Goal: Find specific page/section: Find specific page/section

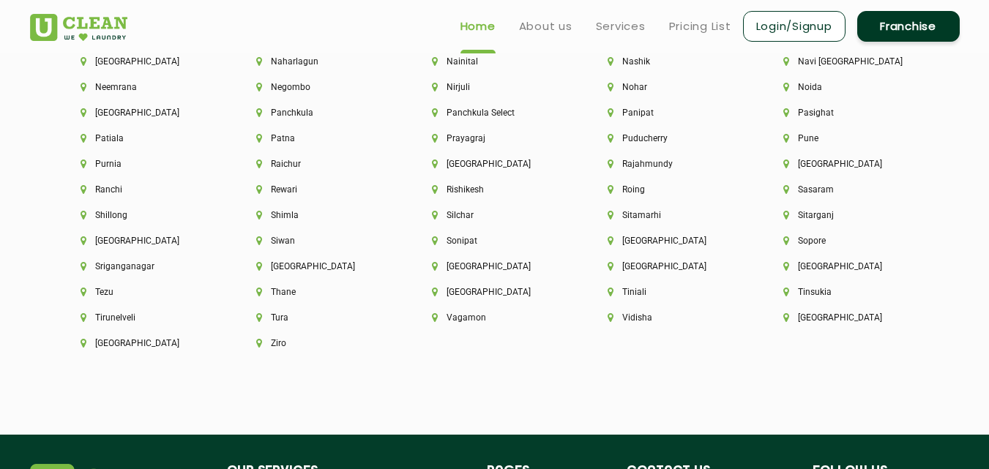
scroll to position [3701, 0]
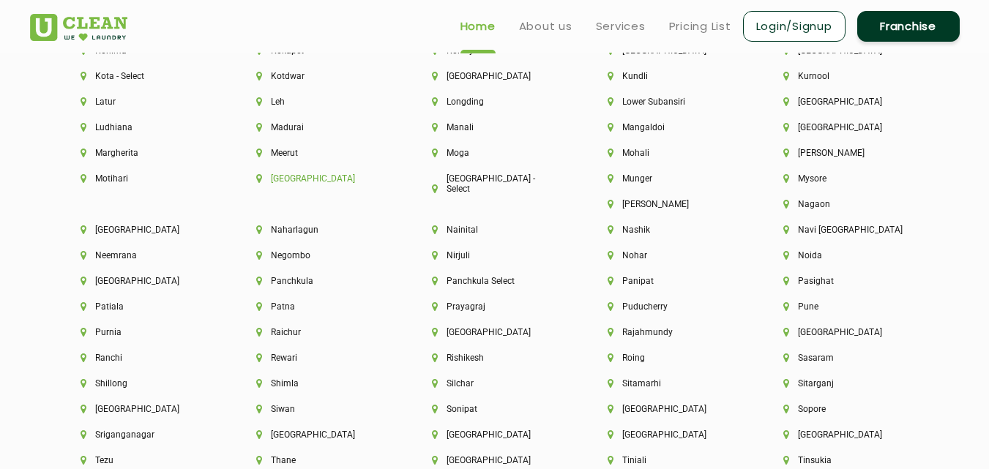
click at [269, 175] on li "[GEOGRAPHIC_DATA]" at bounding box center [319, 179] width 126 height 10
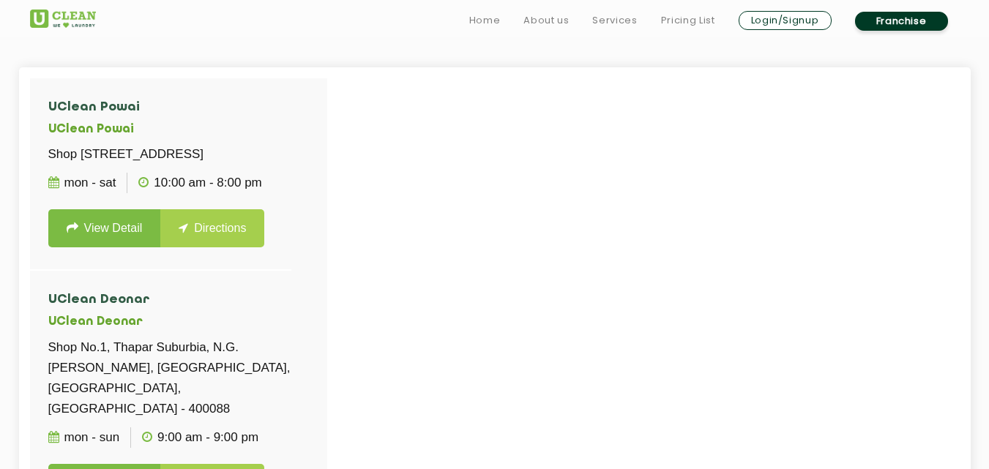
scroll to position [400, 0]
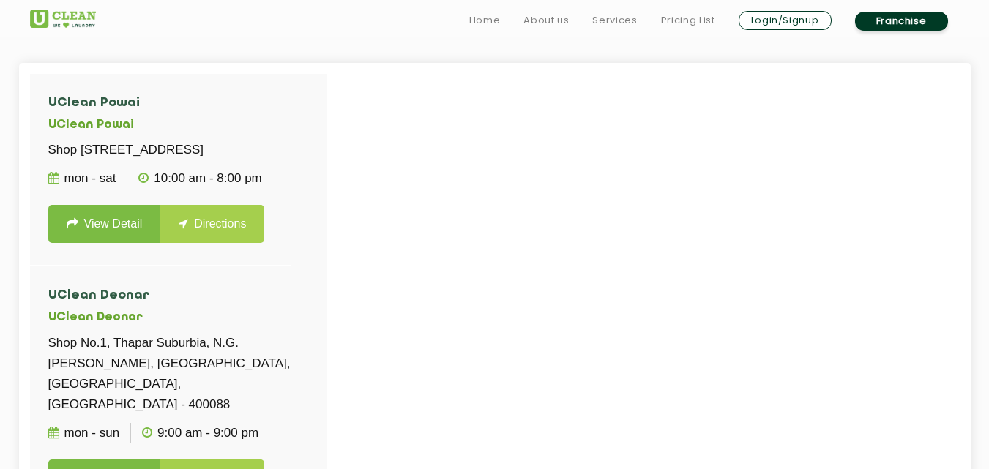
drag, startPoint x: 327, startPoint y: 154, endPoint x: 327, endPoint y: 198, distance: 43.9
click at [327, 198] on div "UClean Powai UClean Powai Shop No.252, 2nd Floor, Powai Plaza, Opposite IIT Pow…" at bounding box center [178, 308] width 297 height 469
click at [291, 158] on li "UClean Powai UClean Powai Shop No.252, 2nd Floor, Powai Plaza, Opposite IIT Pow…" at bounding box center [160, 170] width 261 height 193
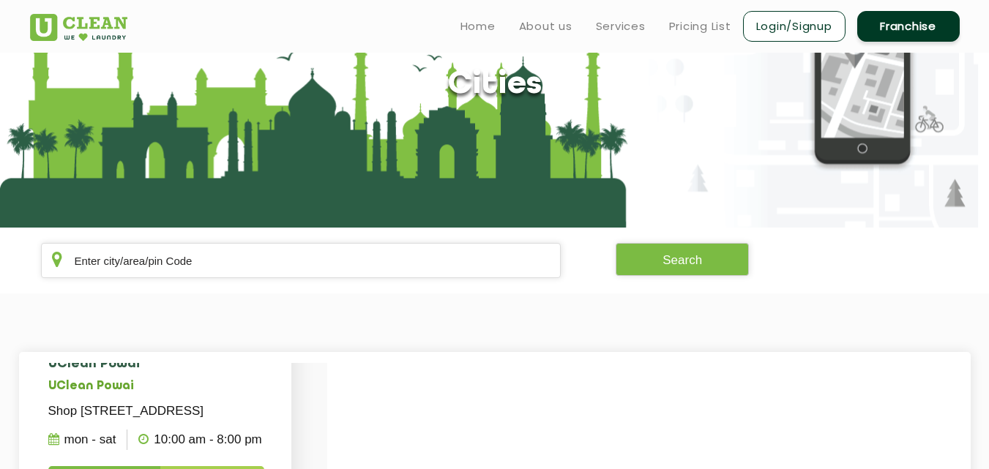
scroll to position [29, 0]
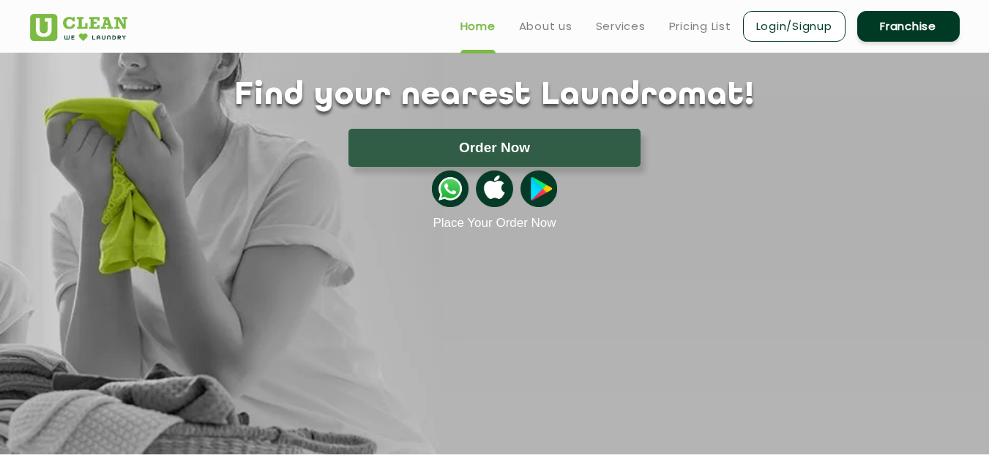
scroll to position [2522, 0]
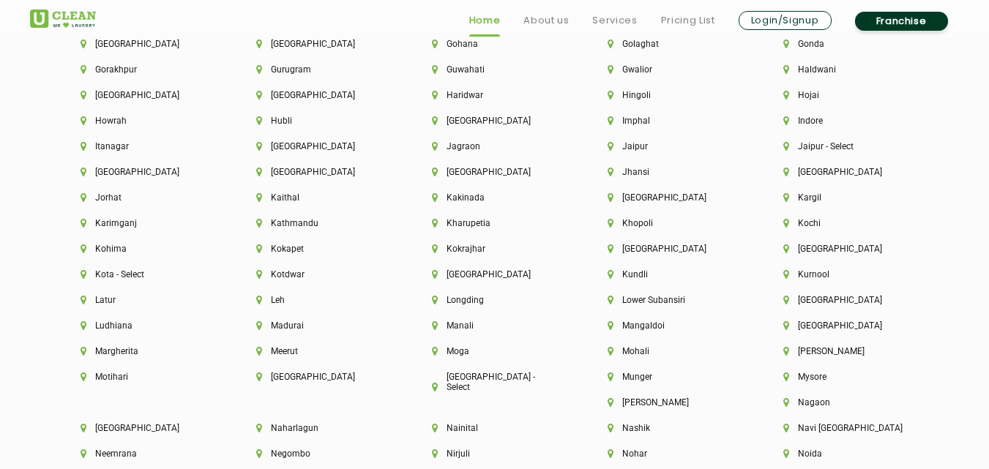
scroll to position [3510, 0]
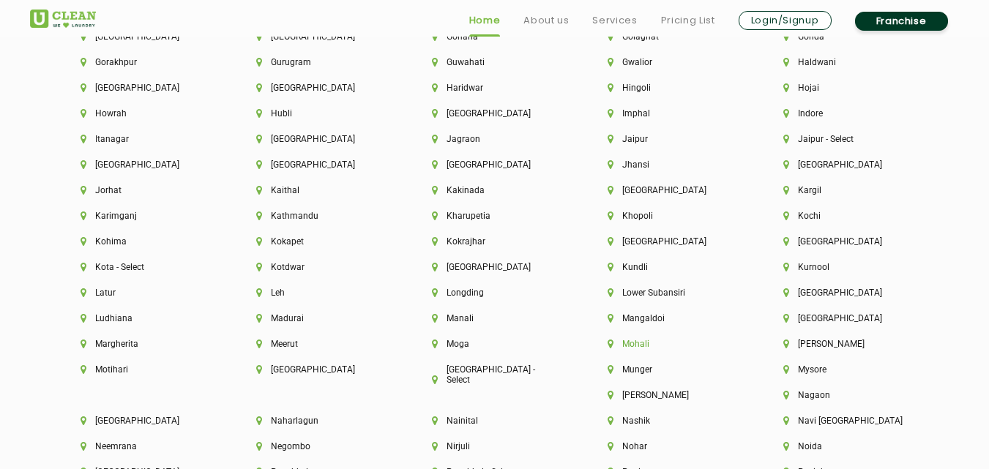
click at [632, 346] on li "Mohali" at bounding box center [671, 344] width 126 height 10
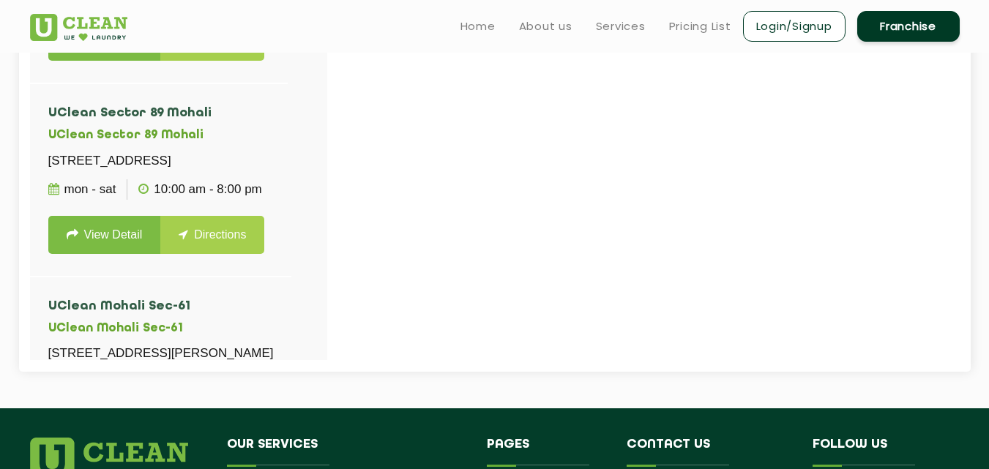
scroll to position [579, 0]
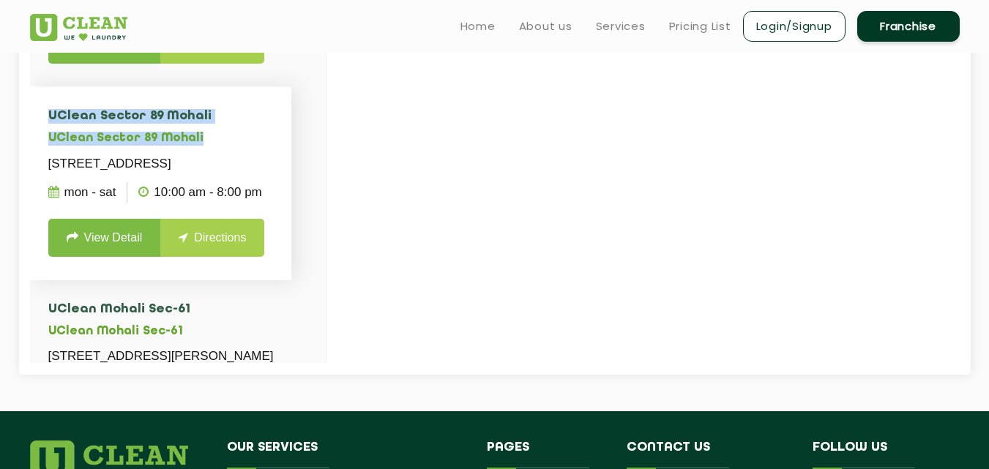
drag, startPoint x: 327, startPoint y: 108, endPoint x: 313, endPoint y: 153, distance: 47.5
click at [313, 153] on div "UClean Mohali UClean Mohali Shop No. 13, Tulip Tower, Wave Estate, Sector 85, M…" at bounding box center [178, 129] width 297 height 469
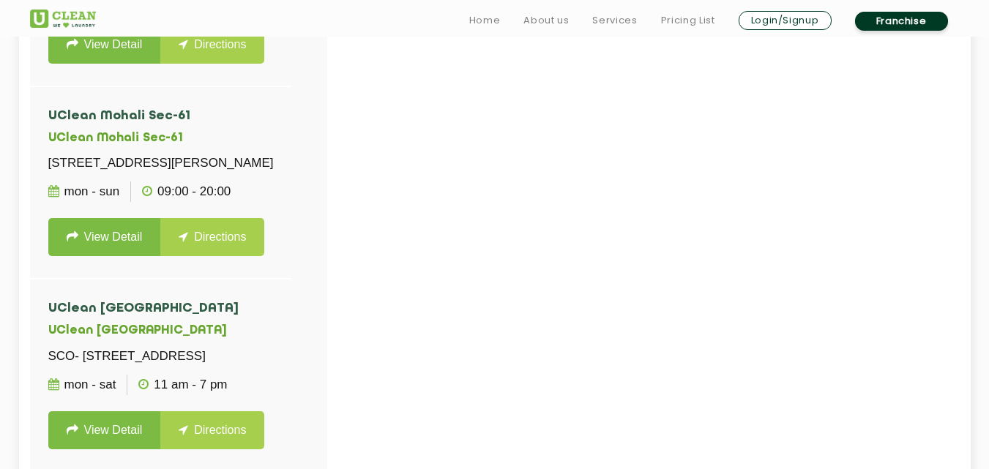
scroll to position [491, 0]
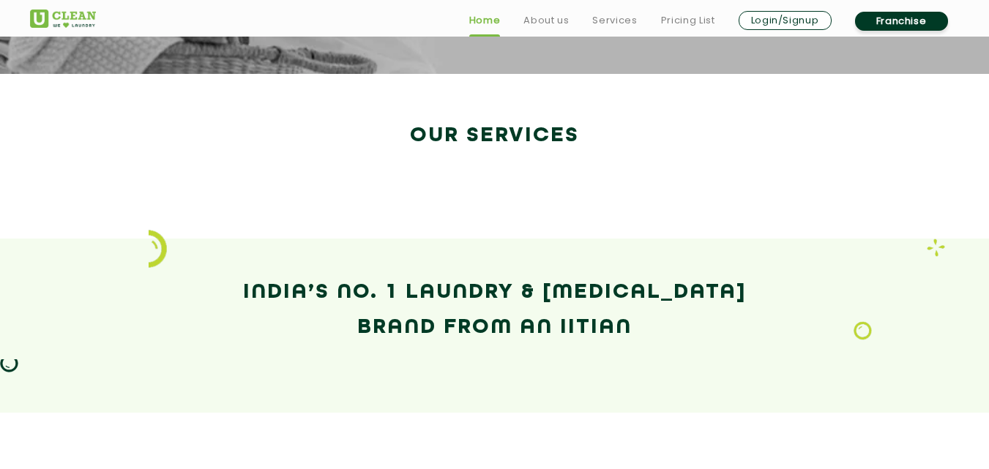
scroll to position [2522, 0]
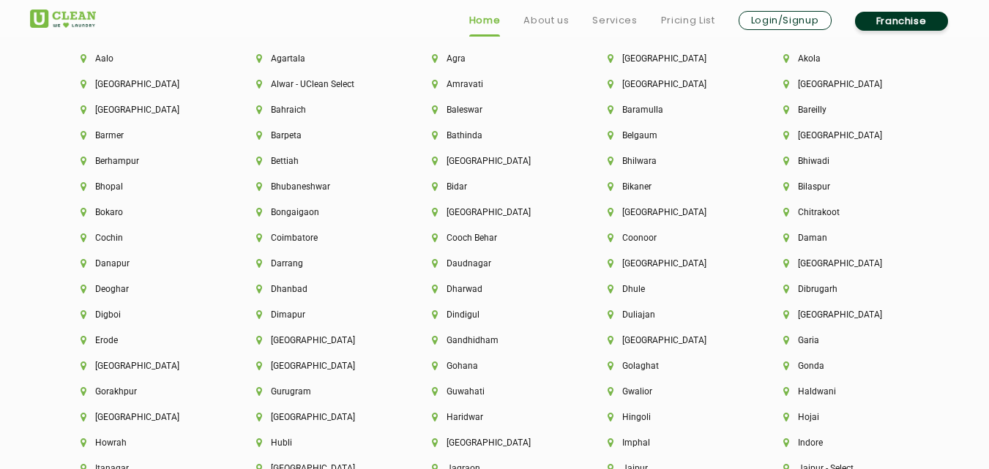
scroll to position [3448, 0]
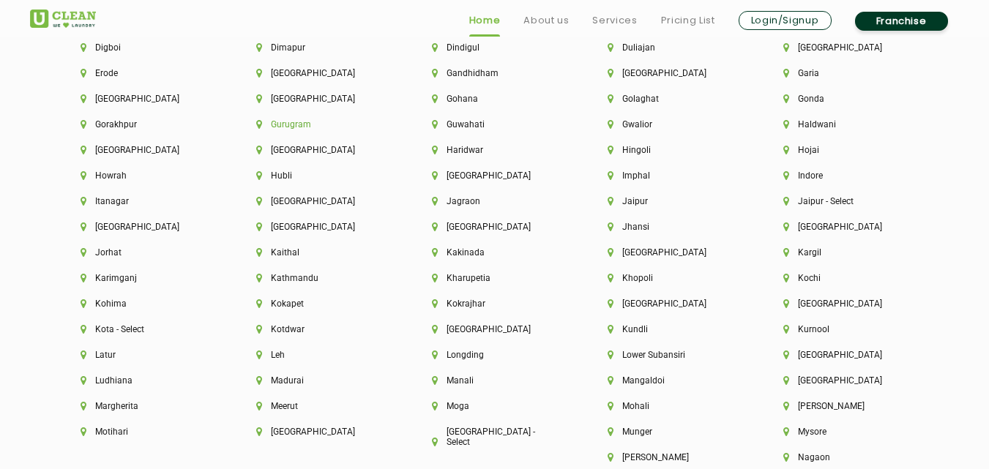
click at [278, 125] on li "Gurugram" at bounding box center [319, 124] width 126 height 10
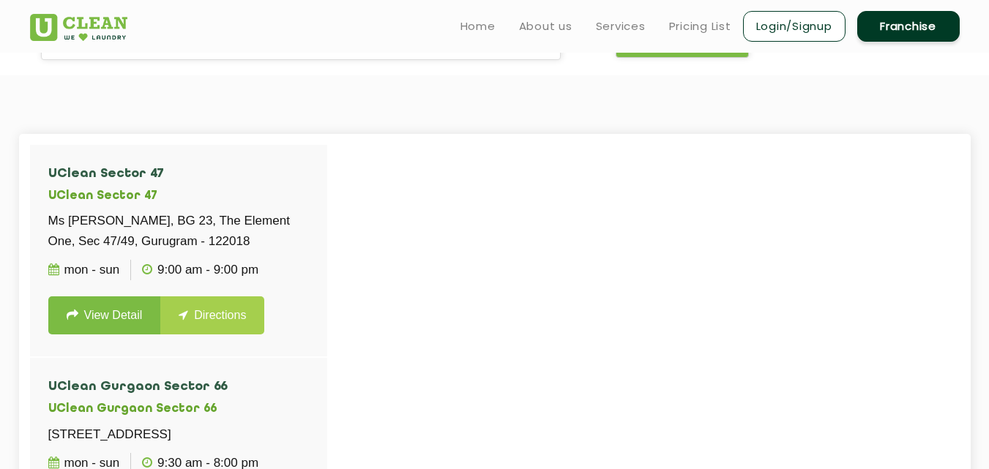
scroll to position [324, 0]
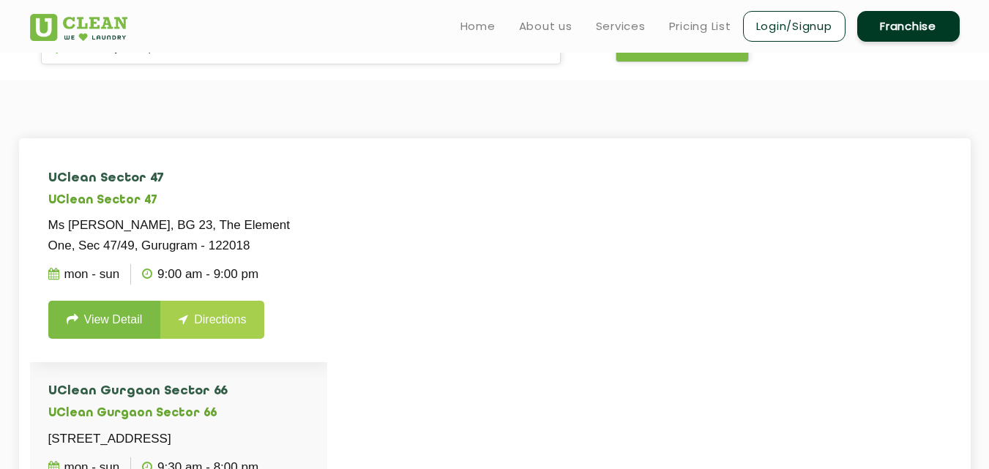
click at [297, 254] on p "Ms [PERSON_NAME], BG 23, The Element One, Sec 47/49, Gurugram - 122018" at bounding box center [178, 235] width 261 height 41
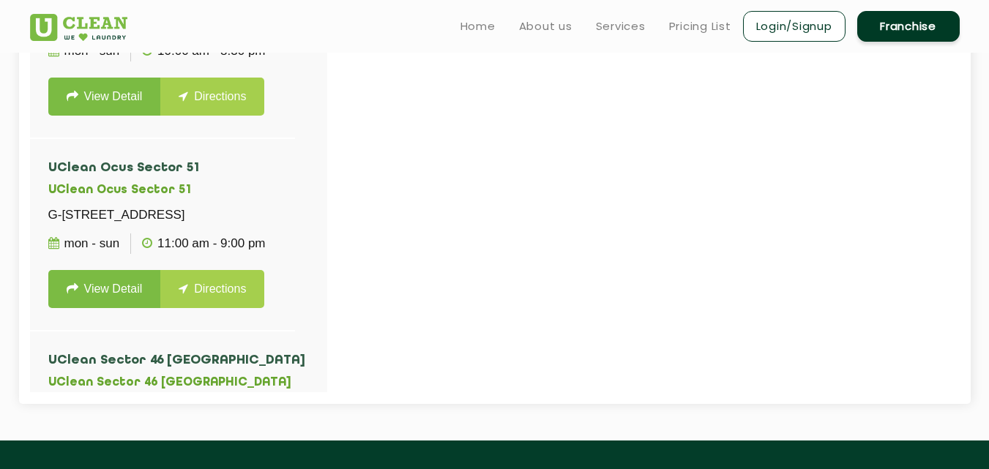
scroll to position [548, 0]
